Goal: Navigation & Orientation: Find specific page/section

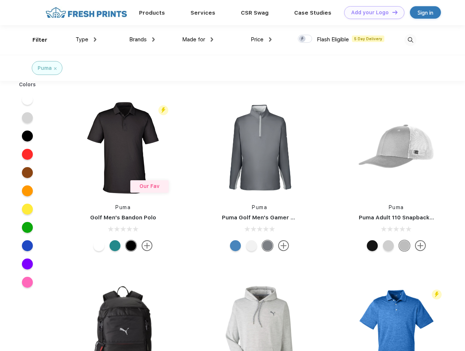
click at [372, 12] on link "Add your Logo Design Tool" at bounding box center [374, 12] width 60 height 13
click at [0, 0] on div "Design Tool" at bounding box center [0, 0] width 0 height 0
click at [392, 12] on link "Add your Logo Design Tool" at bounding box center [374, 12] width 60 height 13
click at [35, 40] on div "Filter" at bounding box center [40, 40] width 15 height 8
click at [86, 39] on span "Type" at bounding box center [82, 39] width 13 height 7
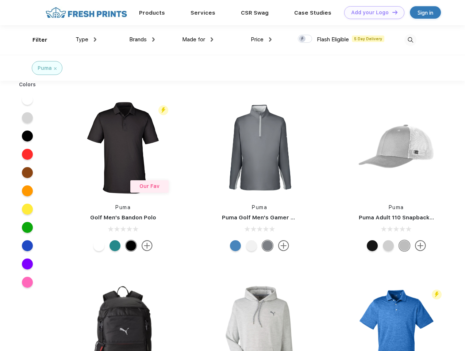
click at [142, 39] on span "Brands" at bounding box center [138, 39] width 18 height 7
click at [198, 39] on span "Made for" at bounding box center [193, 39] width 23 height 7
click at [262, 39] on span "Price" at bounding box center [257, 39] width 13 height 7
click at [305, 39] on div at bounding box center [305, 39] width 14 height 8
click at [303, 39] on input "checkbox" at bounding box center [300, 36] width 5 height 5
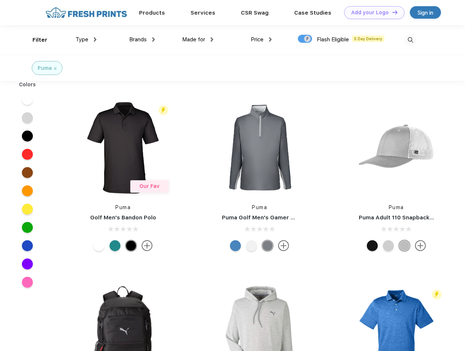
click at [411, 40] on img at bounding box center [411, 40] width 12 height 12
